Goal: Share content

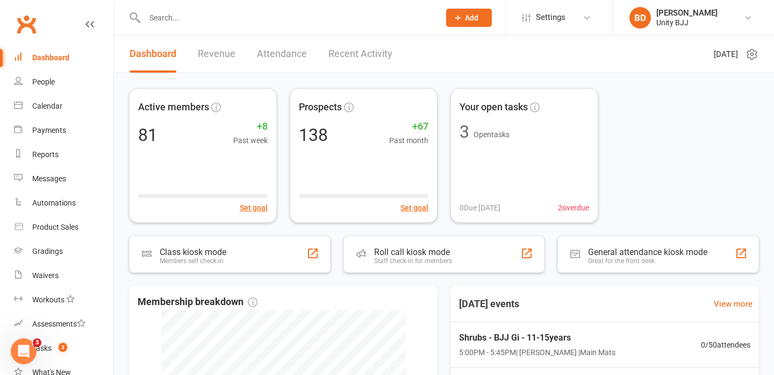
click at [167, 19] on input "text" at bounding box center [286, 17] width 291 height 15
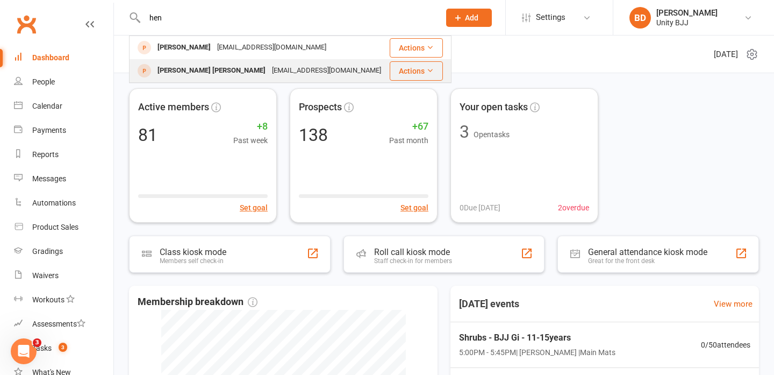
type input "hen"
click at [199, 71] on div "[PERSON_NAME] [PERSON_NAME]" at bounding box center [211, 71] width 115 height 16
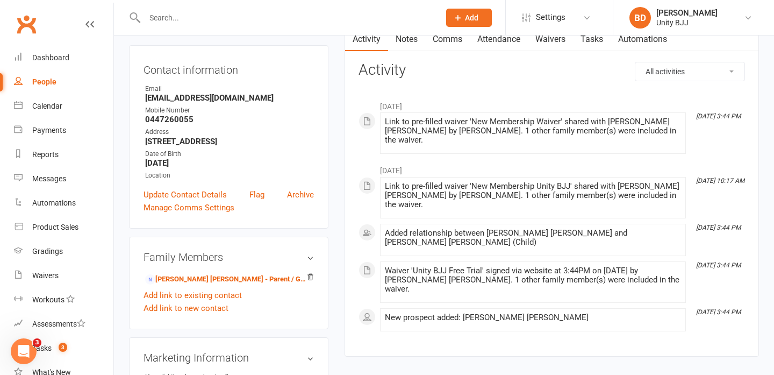
scroll to position [102, 0]
click at [52, 272] on div "Waivers" at bounding box center [45, 275] width 26 height 9
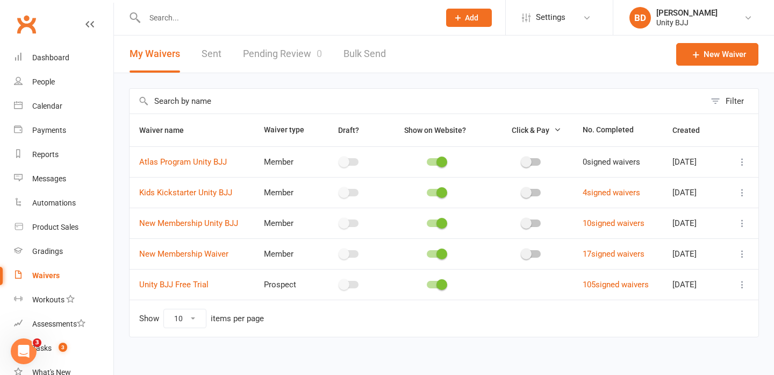
click at [741, 287] on icon at bounding box center [742, 284] width 11 height 11
click at [700, 350] on link "Copy external link to clipboard" at bounding box center [685, 349] width 126 height 22
